Goal: Learn about a topic: Learn about a topic

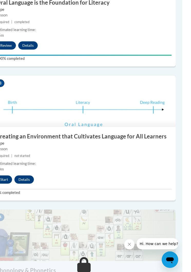
scroll to position [376, 3]
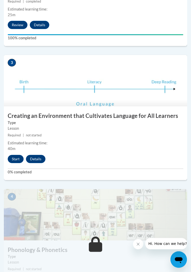
click at [12, 156] on button "Start" at bounding box center [16, 159] width 16 height 8
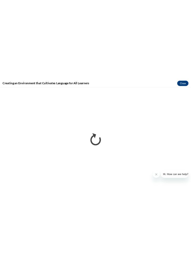
scroll to position [110, 3]
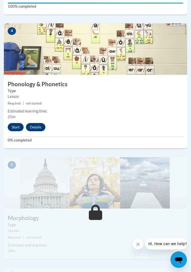
scroll to position [549, 0]
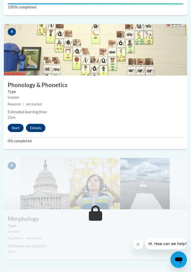
click at [10, 127] on button "Start" at bounding box center [16, 128] width 16 height 8
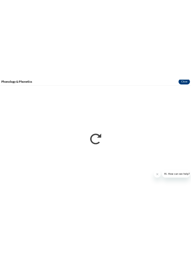
scroll to position [1322, 0]
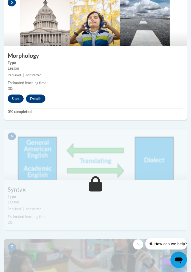
click at [13, 98] on button "Start" at bounding box center [16, 99] width 16 height 8
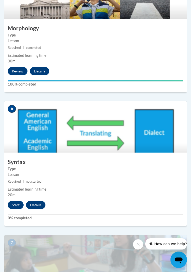
scroll to position [747, 0]
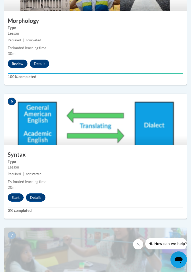
click at [153, 81] on div "5 Morphology Type Lesson Required | completed Estimated learning time: 30m Revi…" at bounding box center [95, 22] width 183 height 125
click at [13, 199] on button "Start" at bounding box center [16, 197] width 16 height 8
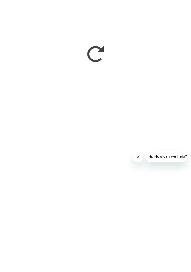
scroll to position [949, 0]
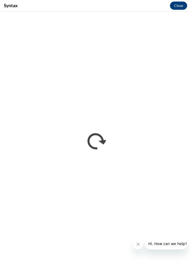
click at [163, 10] on div "Syntax Close" at bounding box center [95, 6] width 191 height 12
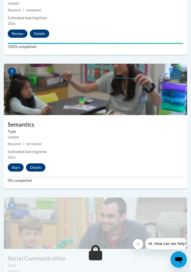
scroll to position [911, 0]
click at [16, 169] on button "Start" at bounding box center [16, 167] width 16 height 8
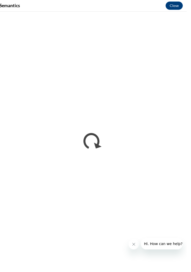
scroll to position [1096, 3]
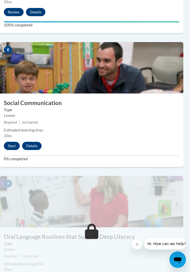
scroll to position [1070, 1]
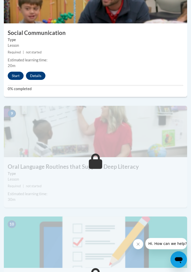
click at [12, 78] on button "Start" at bounding box center [16, 76] width 16 height 8
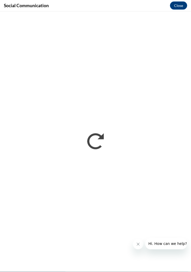
scroll to position [1333, 3]
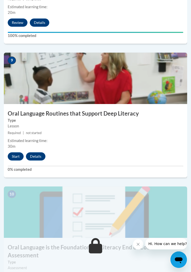
scroll to position [1190, 0]
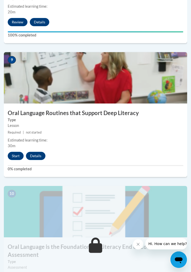
click at [13, 153] on button "Start" at bounding box center [16, 156] width 16 height 8
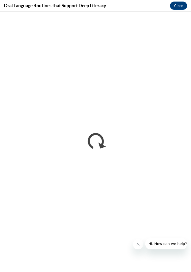
scroll to position [0, 0]
click at [4, 11] on div "Oral Language Routines that Support Deep Literacy Close" at bounding box center [95, 6] width 191 height 12
